Goal: Task Accomplishment & Management: Complete application form

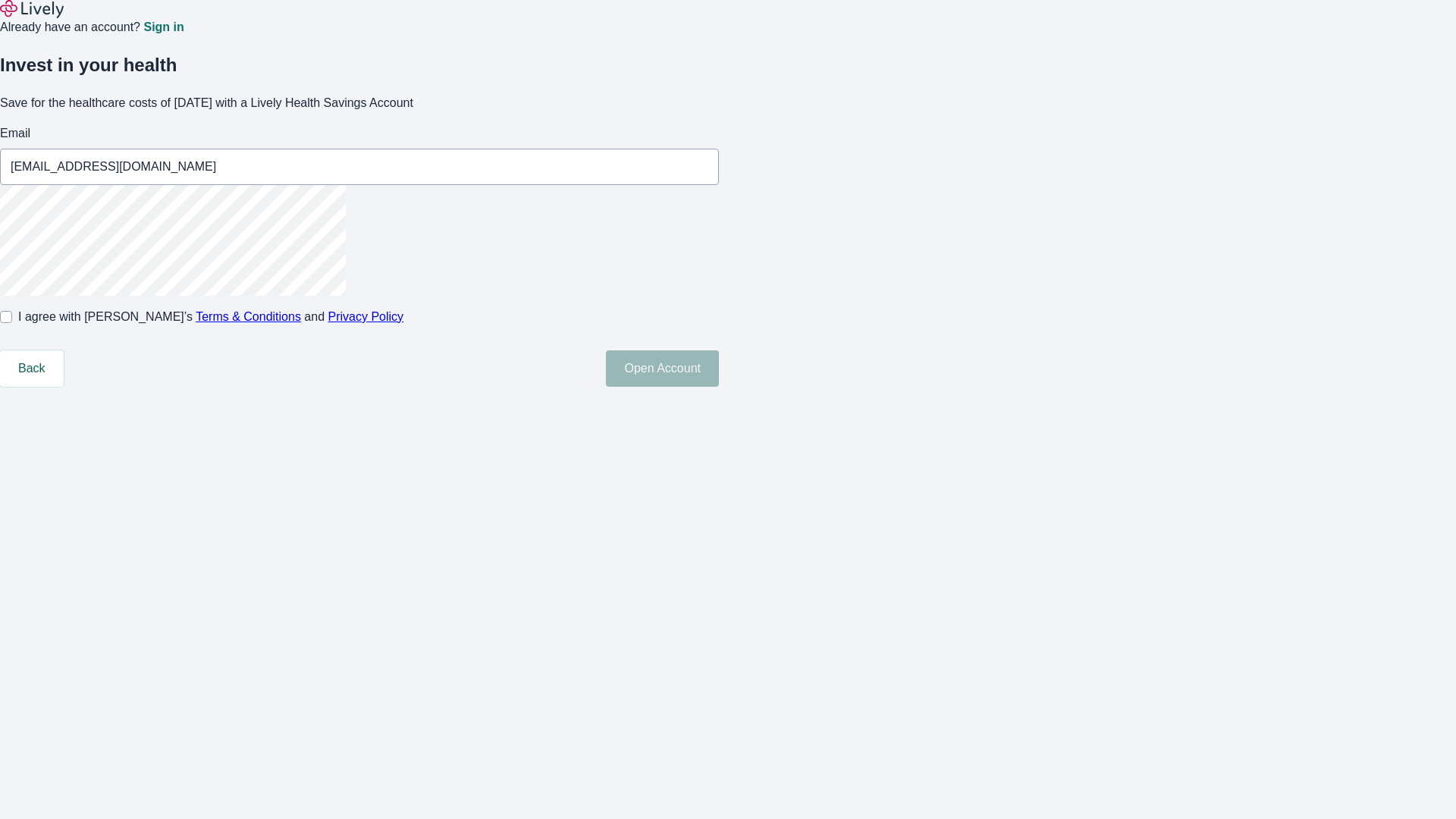
click at [12, 323] on input "I agree with Lively’s Terms & Conditions and Privacy Policy" at bounding box center [6, 317] width 12 height 12
checkbox input "true"
click at [719, 387] on button "Open Account" at bounding box center [663, 369] width 113 height 37
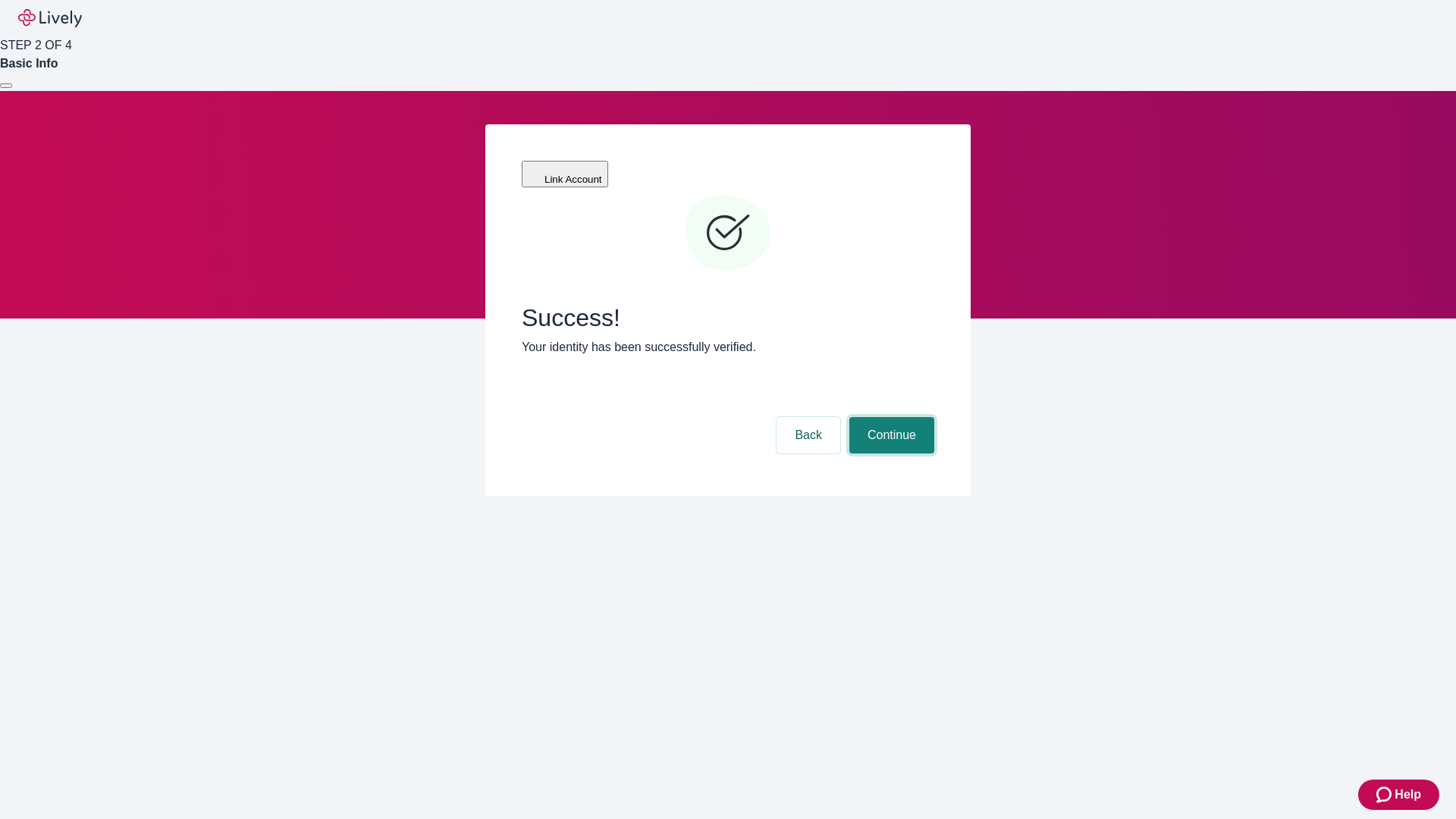
click at [890, 417] on button "Continue" at bounding box center [892, 436] width 85 height 37
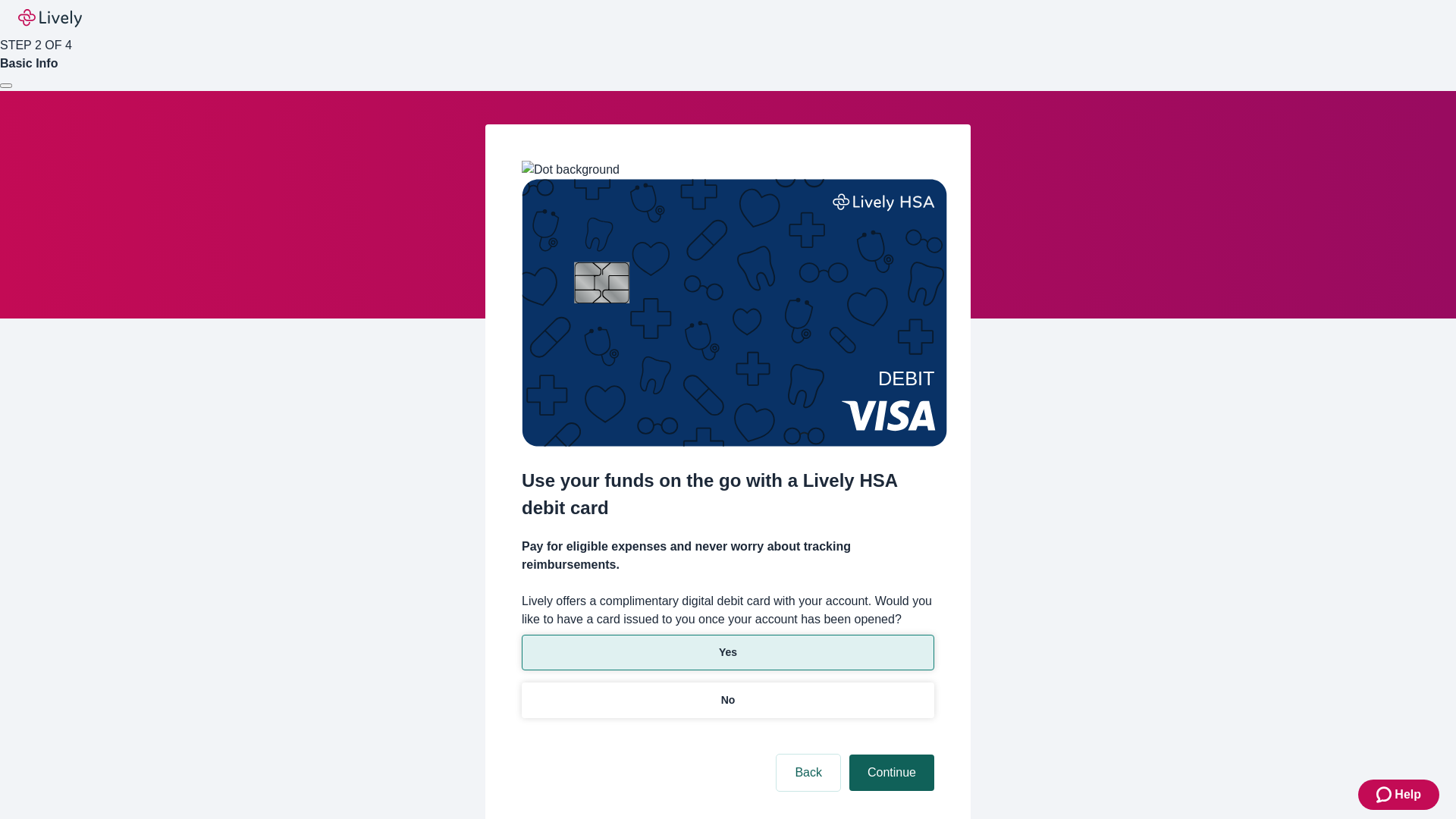
click at [727, 644] on p "Yes" at bounding box center [728, 652] width 18 height 16
click at [890, 755] on button "Continue" at bounding box center [892, 773] width 85 height 37
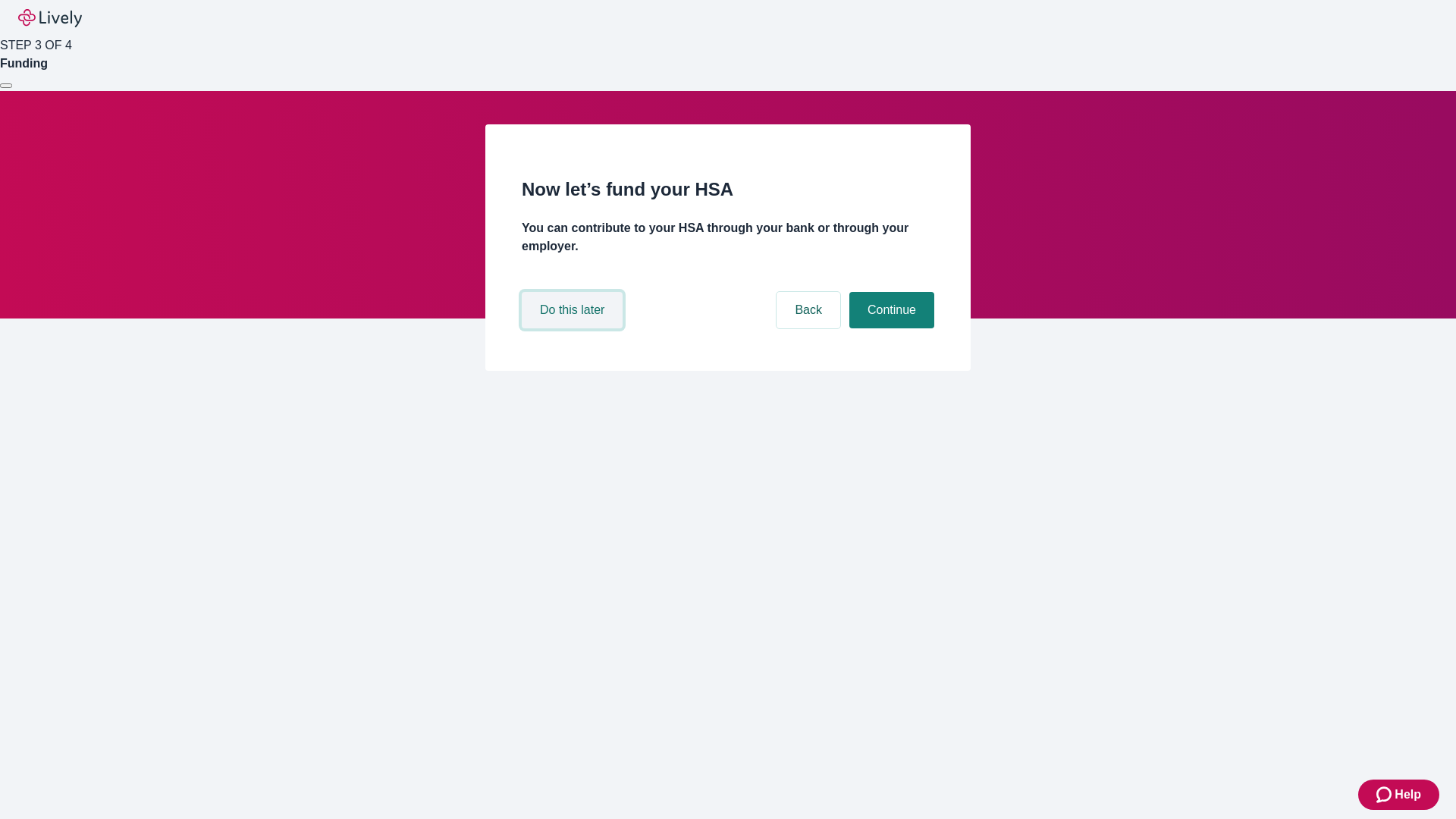
click at [574, 329] on button "Do this later" at bounding box center [572, 310] width 101 height 37
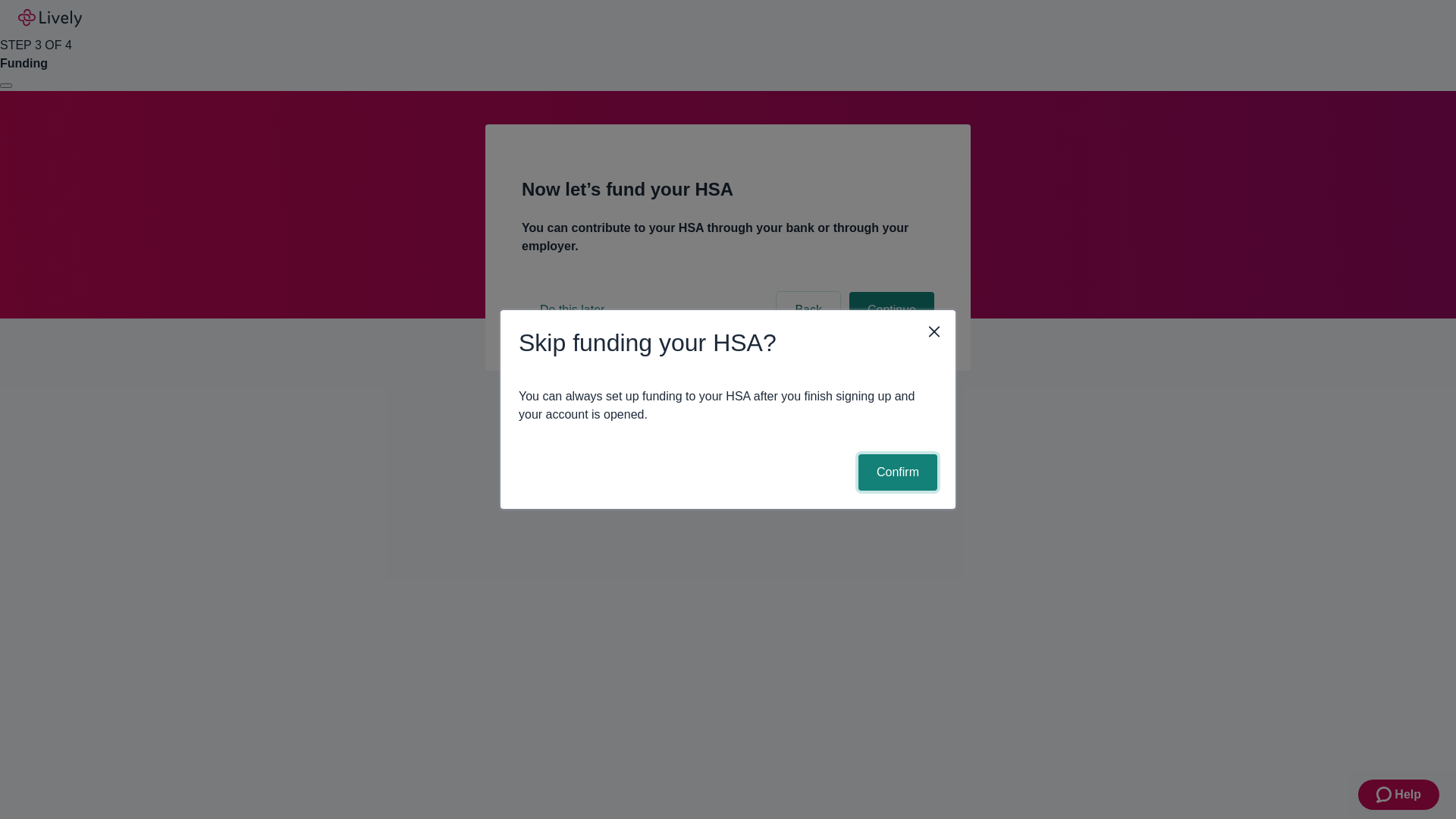
click at [896, 472] on button "Confirm" at bounding box center [898, 472] width 79 height 37
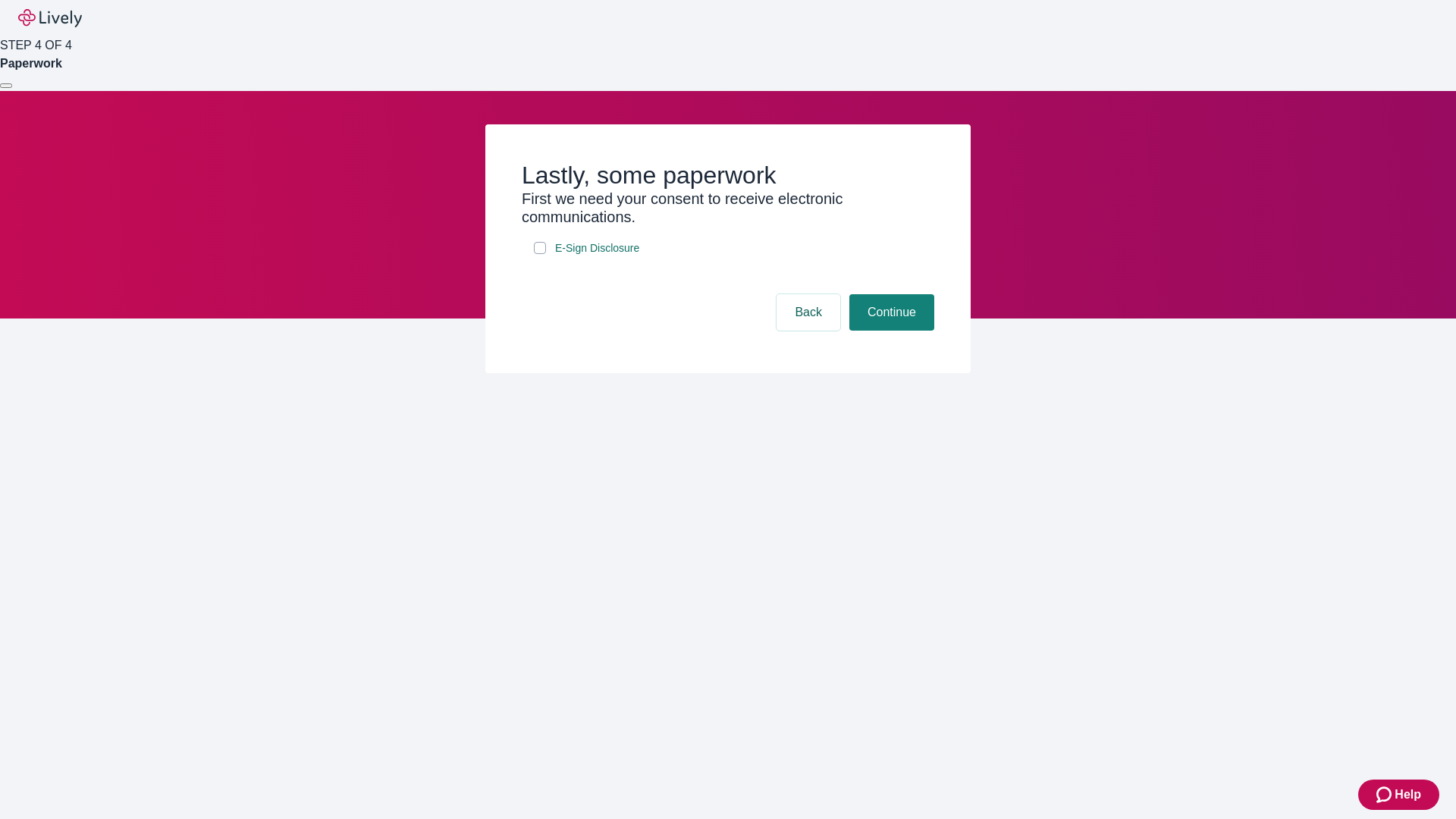
click at [540, 254] on input "E-Sign Disclosure" at bounding box center [540, 248] width 12 height 12
checkbox input "true"
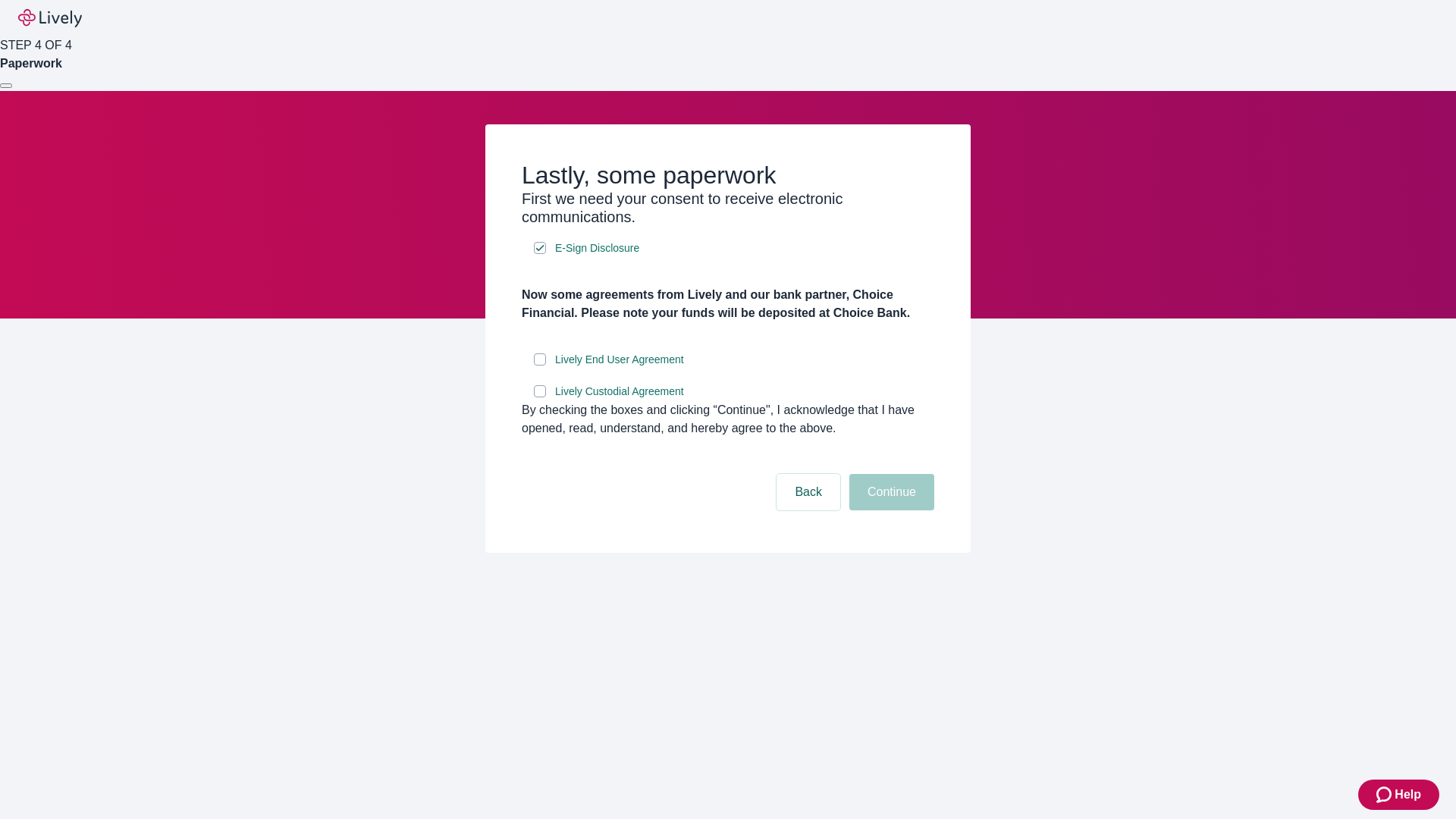
click at [540, 365] on input "Lively End User Agreement" at bounding box center [540, 359] width 12 height 12
checkbox input "true"
click at [540, 397] on input "Lively Custodial Agreement" at bounding box center [540, 391] width 12 height 12
checkbox input "true"
click at [890, 510] on button "Continue" at bounding box center [892, 492] width 85 height 37
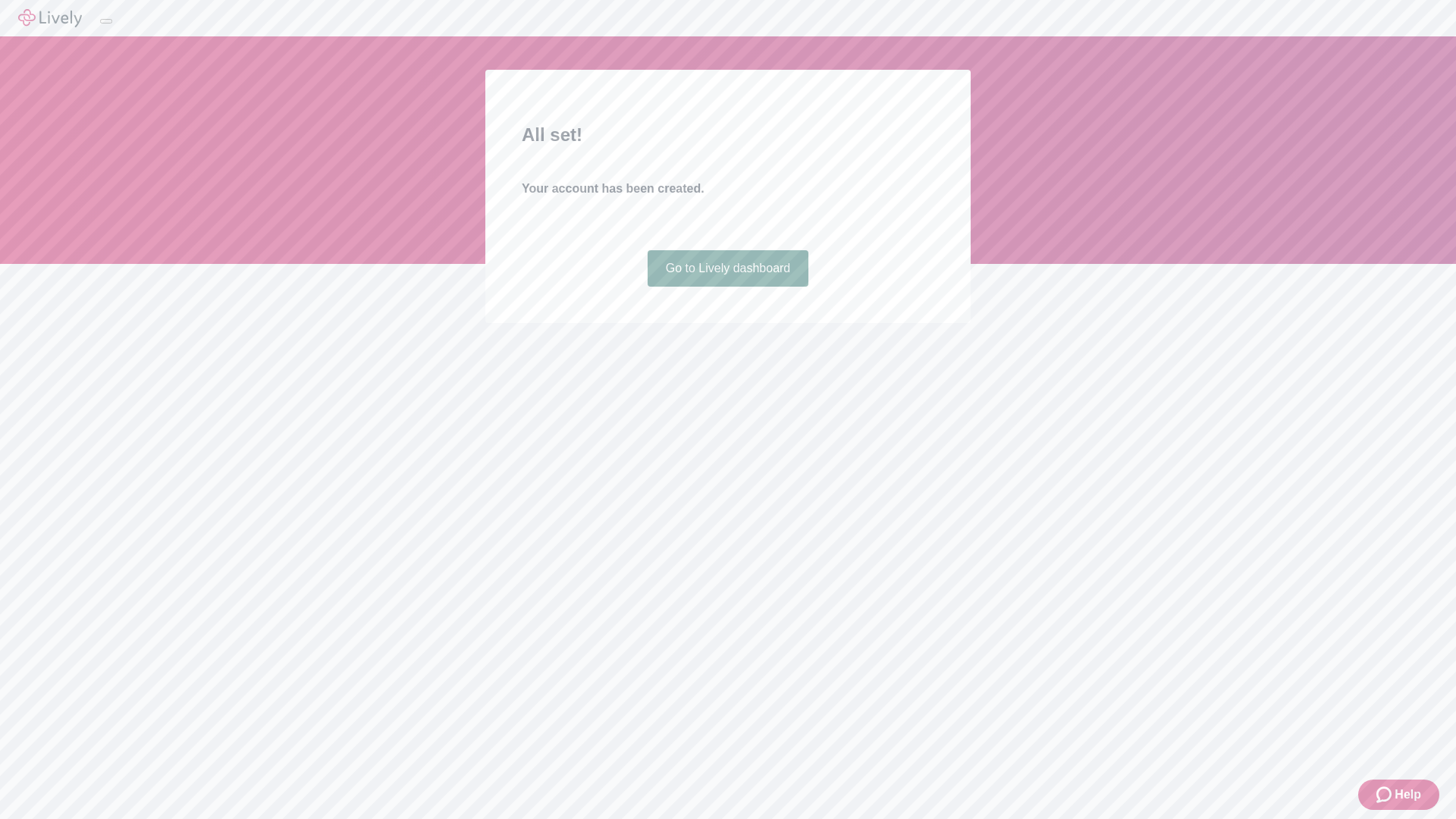
click at [727, 287] on link "Go to Lively dashboard" at bounding box center [729, 269] width 162 height 37
